Goal: Find specific page/section: Locate a particular part of the current website

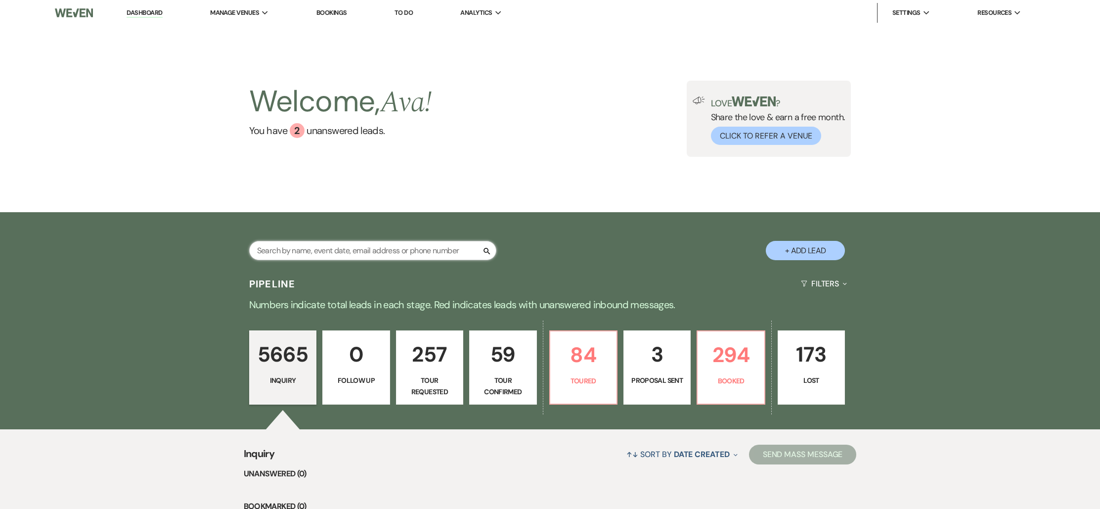
click at [385, 251] on input "text" at bounding box center [372, 250] width 247 height 19
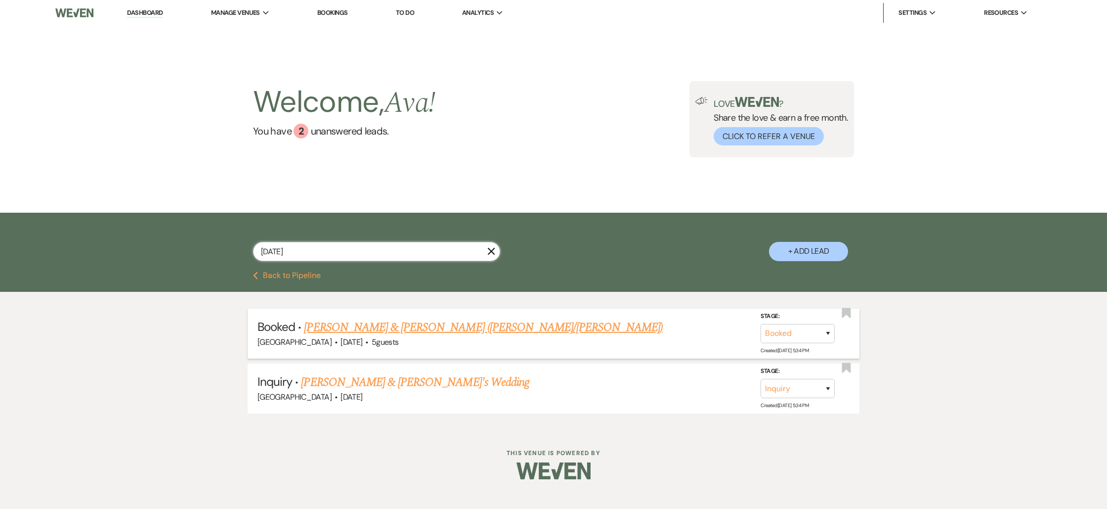
type input "[DATE]"
click at [427, 321] on link "[PERSON_NAME] & [PERSON_NAME] ([PERSON_NAME]/[PERSON_NAME])" at bounding box center [483, 327] width 358 height 18
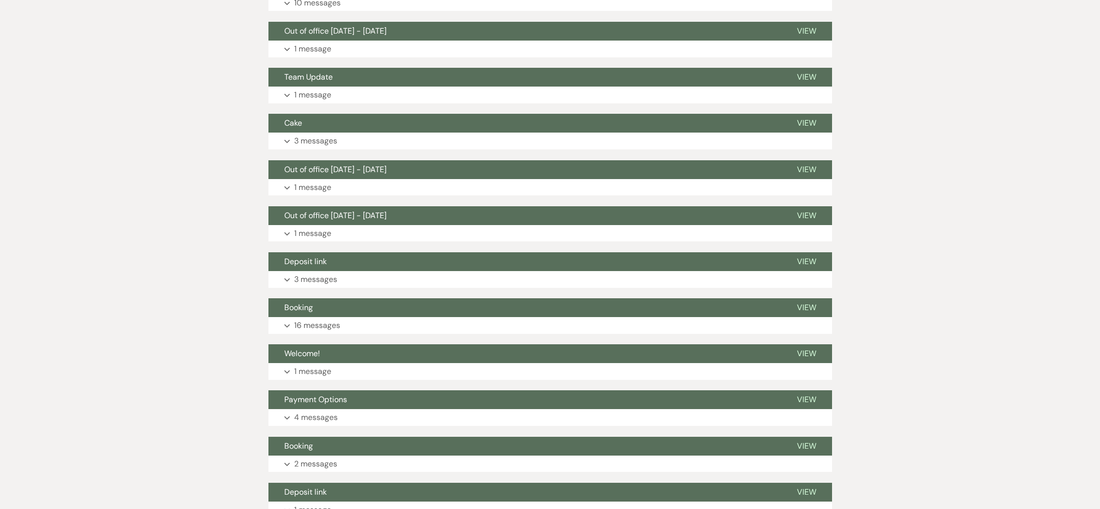
scroll to position [411, 0]
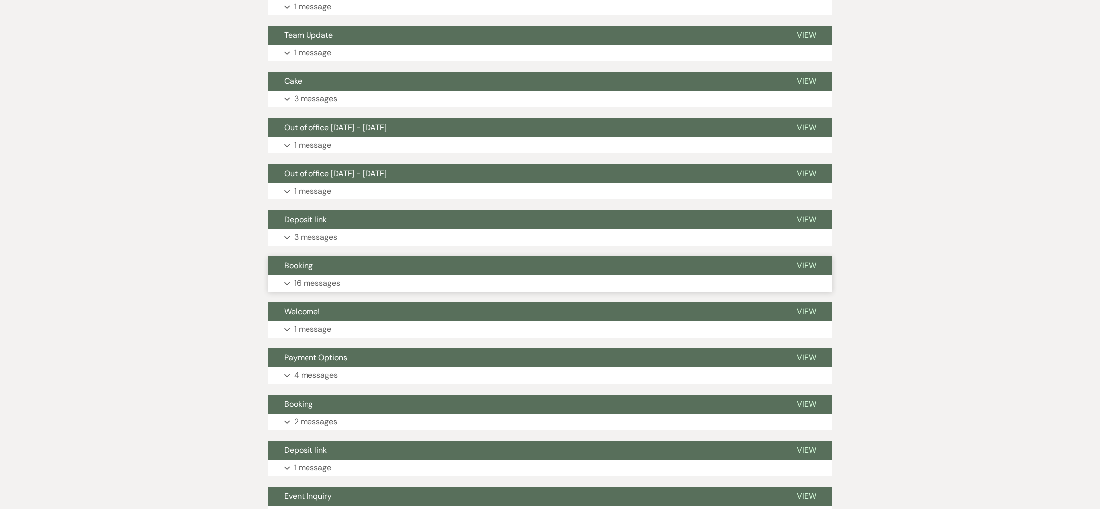
click at [373, 275] on button "Expand 16 messages" at bounding box center [550, 283] width 564 height 17
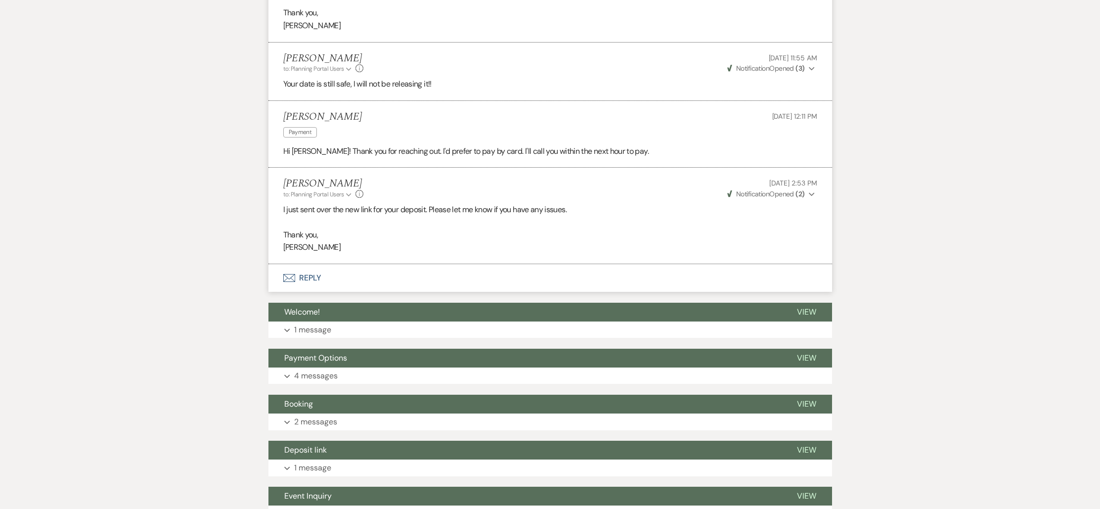
scroll to position [2789, 0]
